Goal: Task Accomplishment & Management: Use online tool/utility

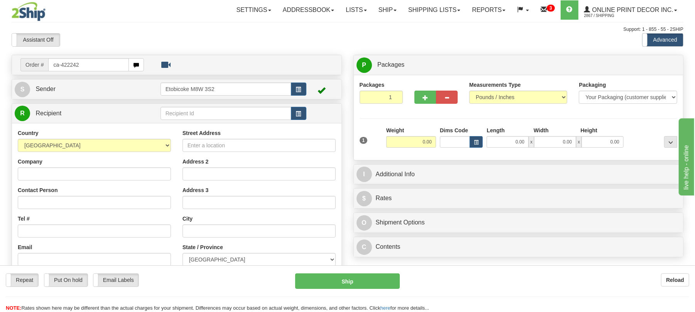
type input "ca-422242"
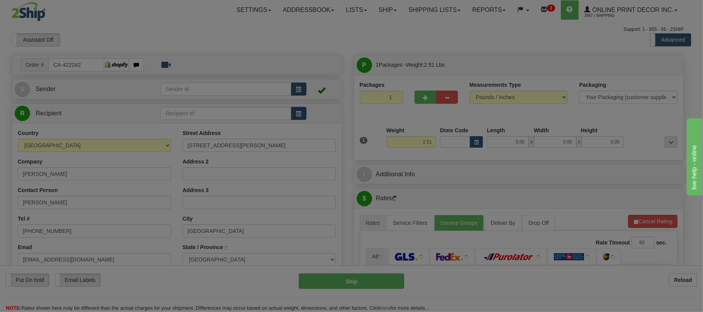
type input "[GEOGRAPHIC_DATA]"
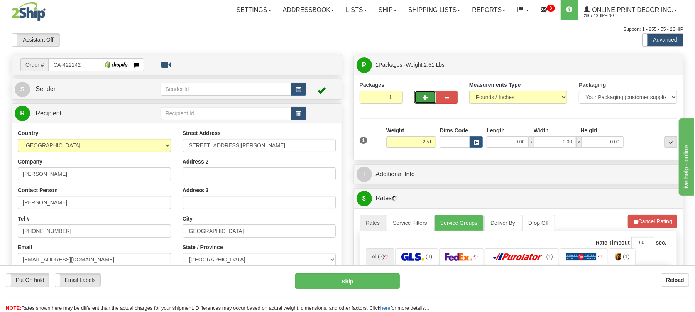
click at [426, 100] on span "button" at bounding box center [425, 97] width 5 height 5
radio input "true"
type input "2"
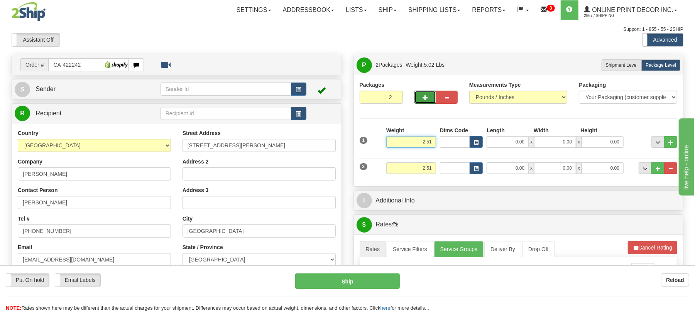
click at [428, 145] on input "2.51" at bounding box center [411, 142] width 50 height 12
type input "6.00"
click at [479, 141] on button "button" at bounding box center [476, 142] width 13 height 12
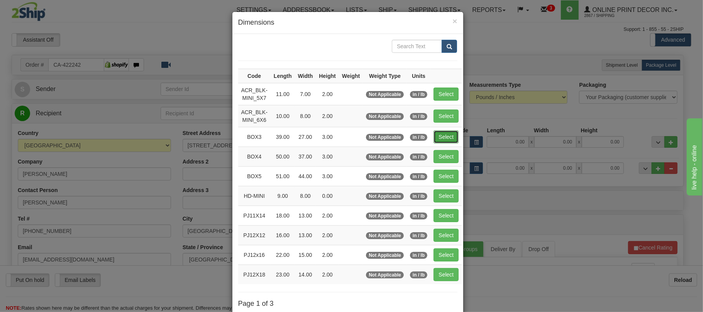
click at [452, 138] on button "Select" at bounding box center [445, 136] width 25 height 13
type input "BOX3"
type input "39.00"
type input "27.00"
type input "3.00"
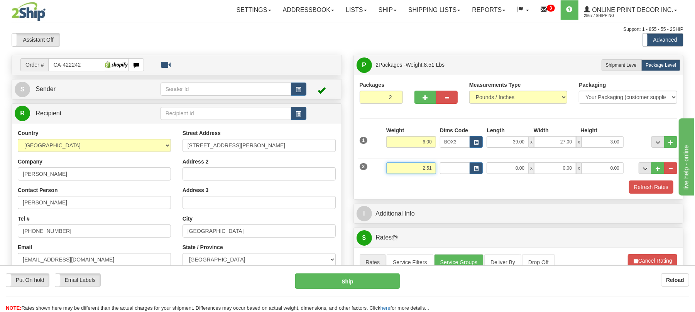
click at [425, 170] on input "2.51" at bounding box center [411, 169] width 50 height 12
click at [425, 171] on input "2.51" at bounding box center [411, 169] width 50 height 12
click at [476, 170] on span "button" at bounding box center [476, 169] width 5 height 4
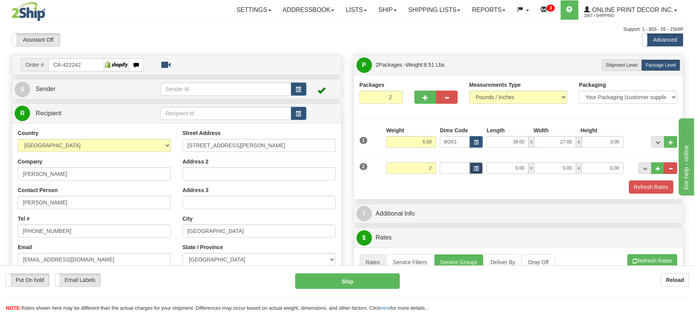
type input "2.00"
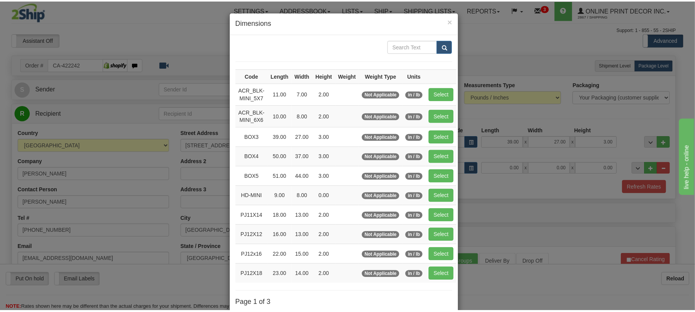
scroll to position [51, 0]
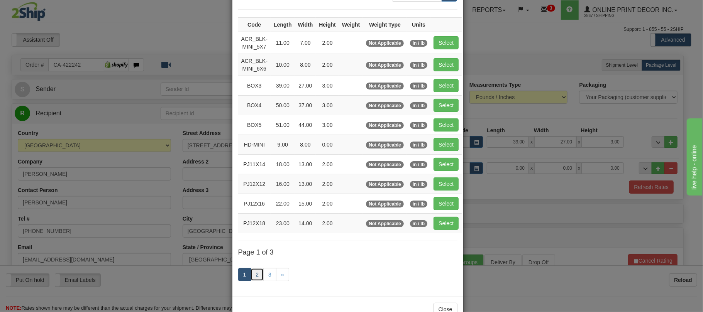
click at [251, 281] on link "2" at bounding box center [257, 274] width 13 height 13
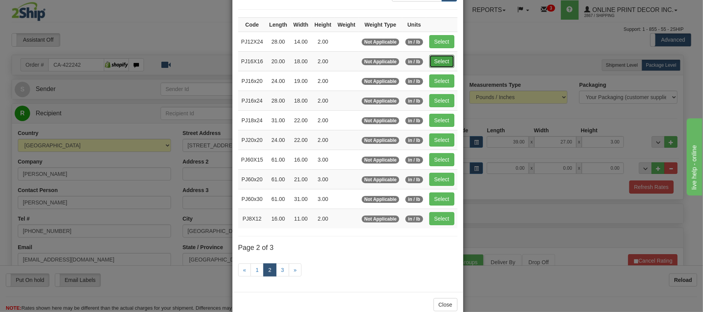
click at [449, 58] on button "Select" at bounding box center [441, 61] width 25 height 13
type input "PJ16X16"
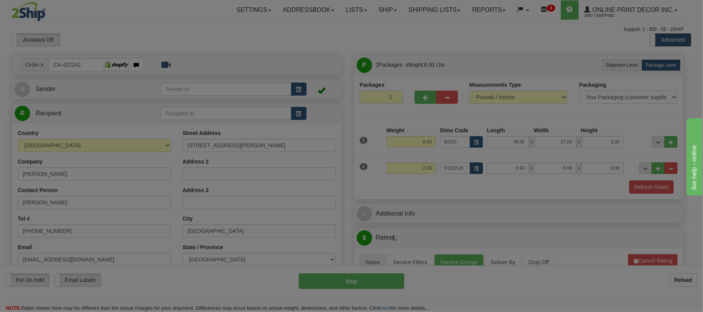
type input "20.00"
type input "18.00"
type input "2.00"
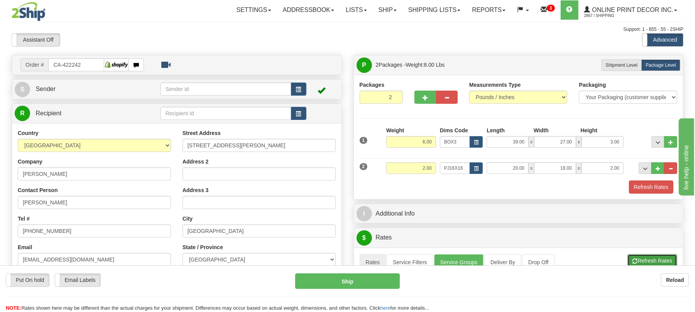
click at [642, 261] on button "Refresh Rates" at bounding box center [653, 260] width 50 height 13
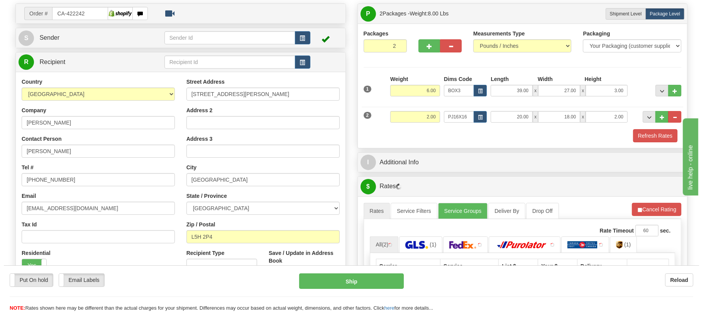
scroll to position [103, 0]
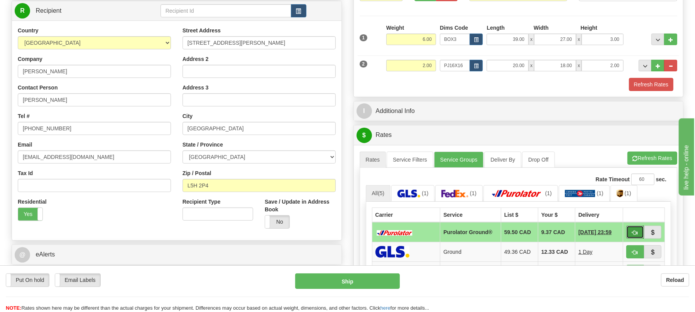
click at [637, 235] on span "button" at bounding box center [635, 232] width 5 height 5
type input "260"
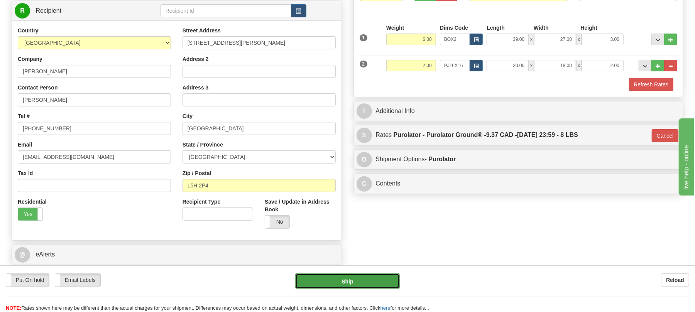
click at [368, 277] on button "Ship" at bounding box center [347, 281] width 104 height 15
